Goal: Find specific page/section: Find specific page/section

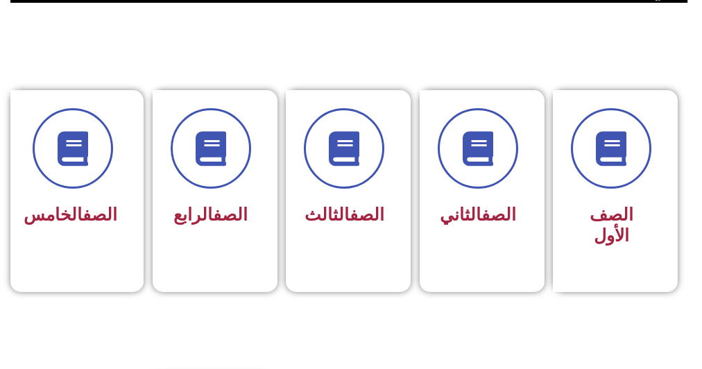
scroll to position [611, 0]
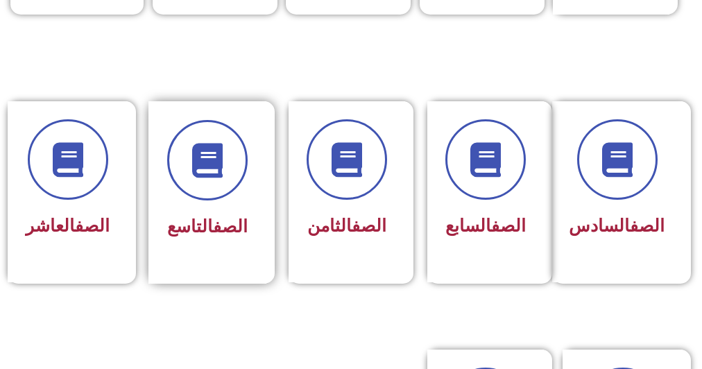
click at [265, 223] on div "الصف التاسع" at bounding box center [208, 192] width 118 height 183
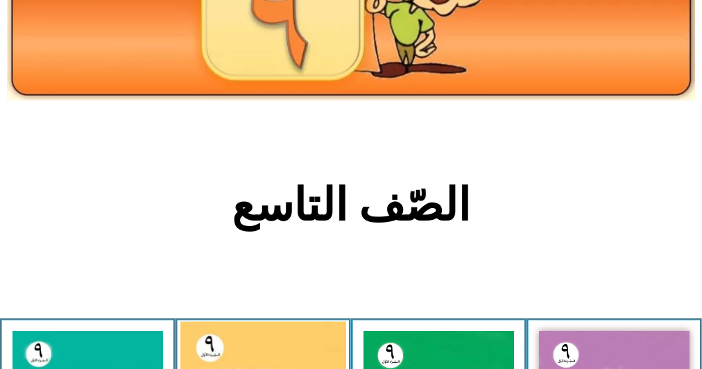
scroll to position [444, 0]
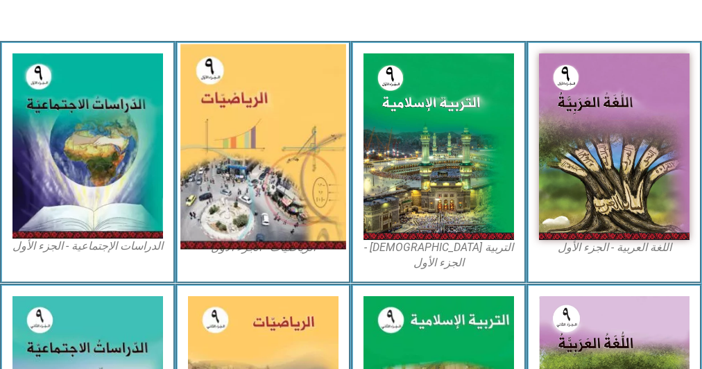
click at [308, 212] on img at bounding box center [263, 146] width 166 height 205
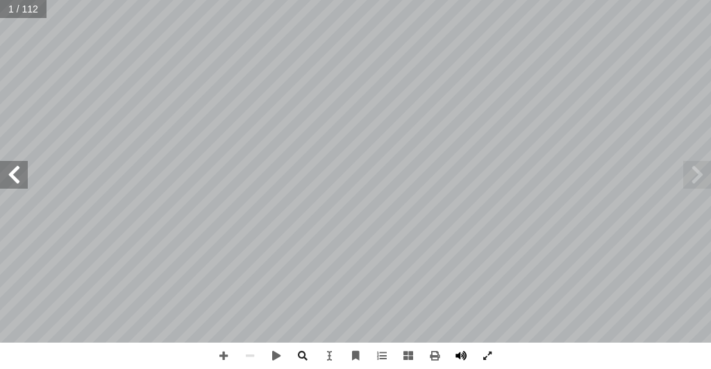
click at [461, 358] on span at bounding box center [461, 356] width 26 height 26
click at [6, 175] on span at bounding box center [14, 175] width 28 height 28
click at [8, 175] on span at bounding box center [14, 175] width 28 height 28
